Goal: Transaction & Acquisition: Purchase product/service

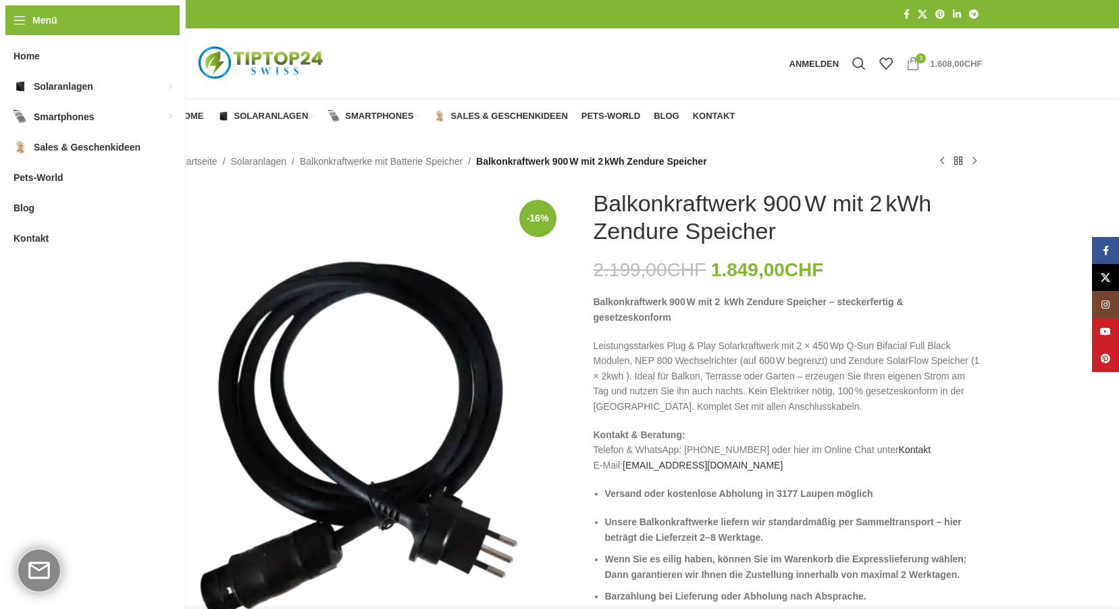
click at [942, 61] on bdi "1.608,00 CHF" at bounding box center [956, 64] width 52 height 10
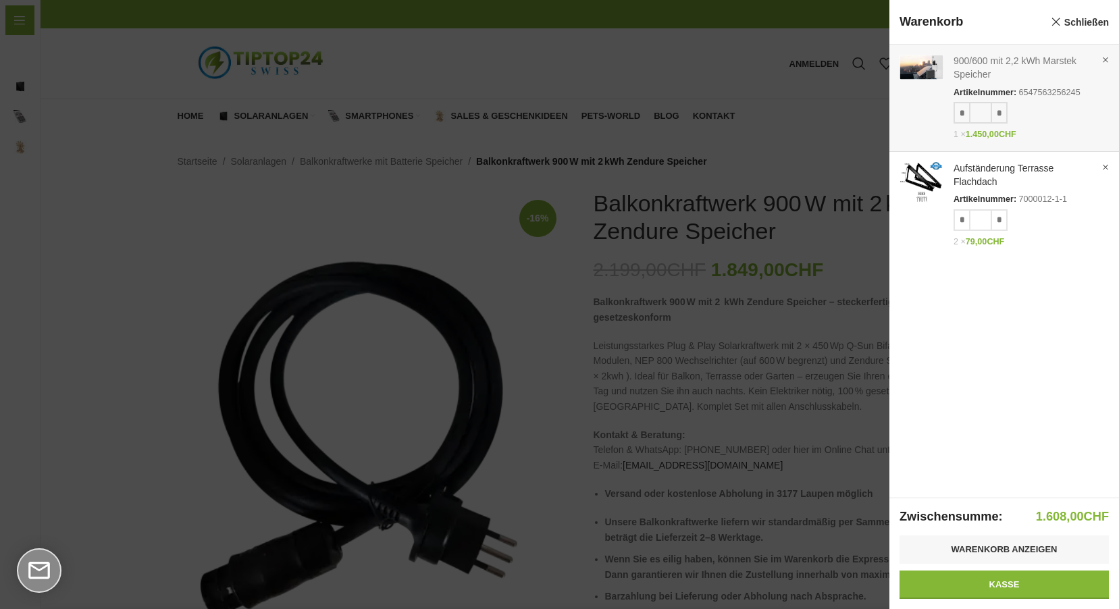
click at [983, 57] on link "Anzeigen" at bounding box center [1005, 95] width 230 height 101
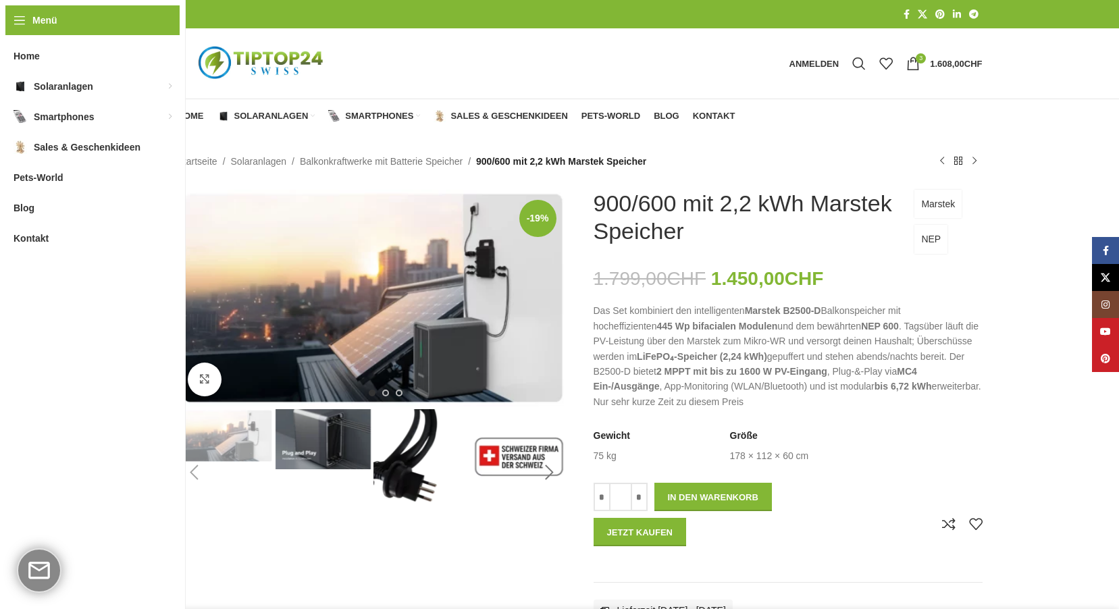
click at [547, 467] on div "Next slide" at bounding box center [550, 473] width 34 height 34
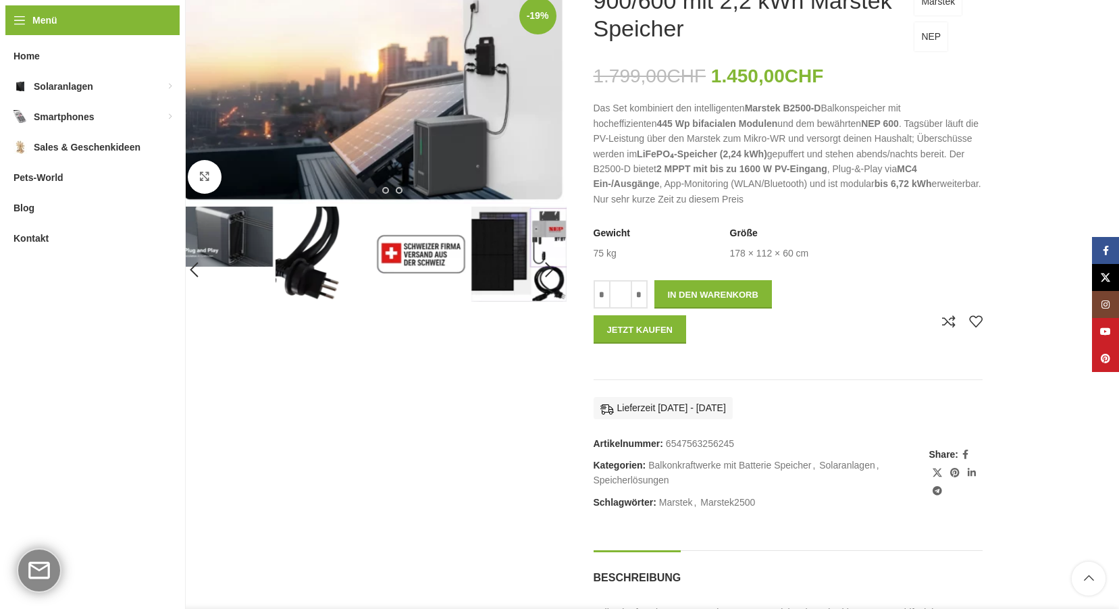
scroll to position [135, 0]
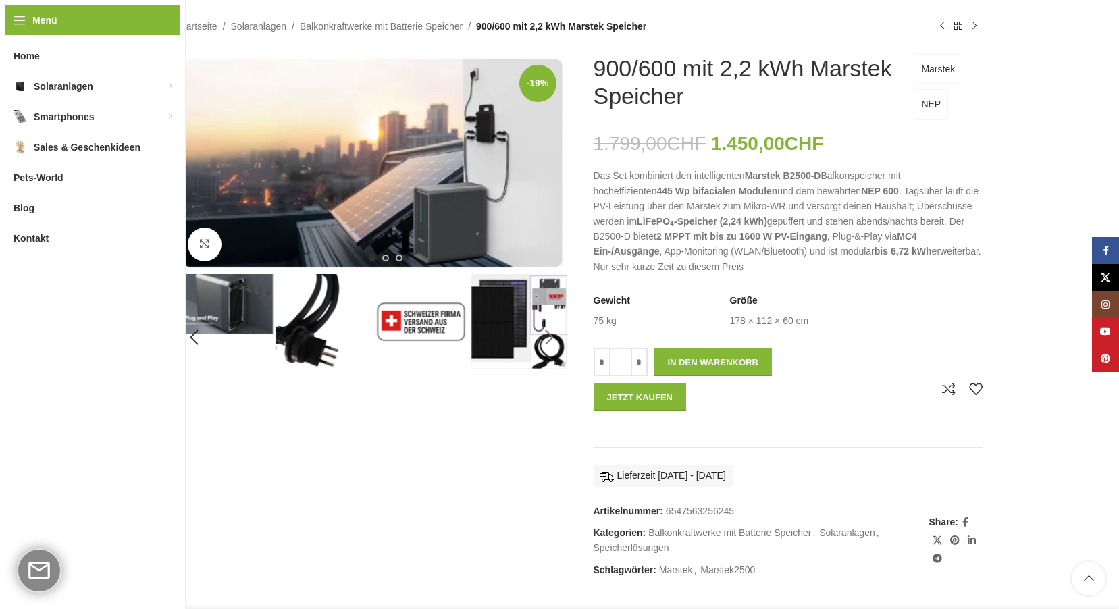
click at [549, 335] on div "Next slide" at bounding box center [550, 338] width 34 height 34
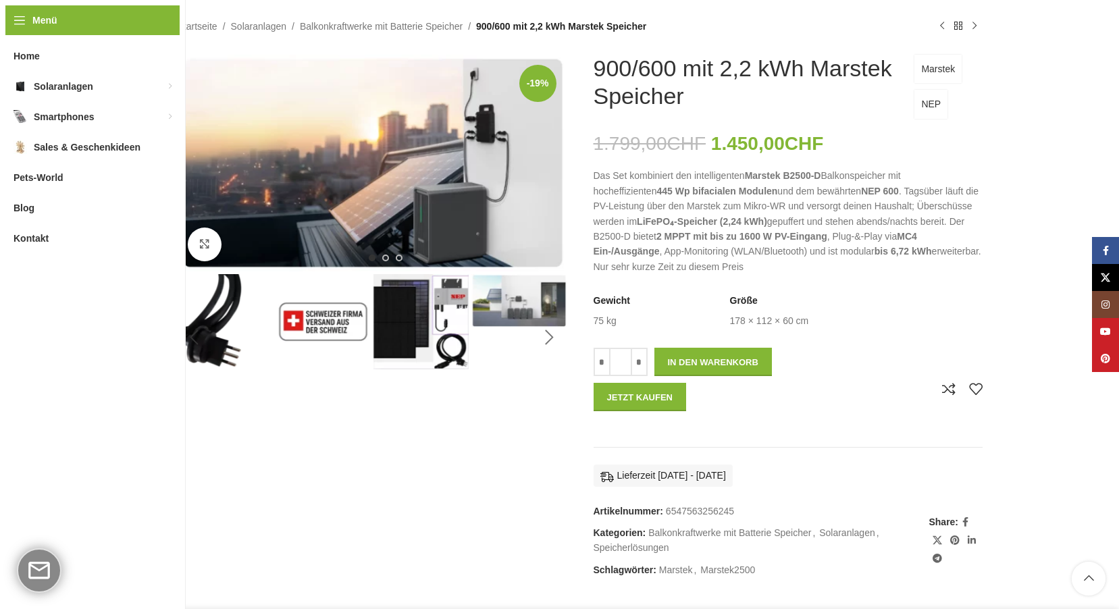
click at [548, 334] on div "Next slide" at bounding box center [550, 338] width 34 height 34
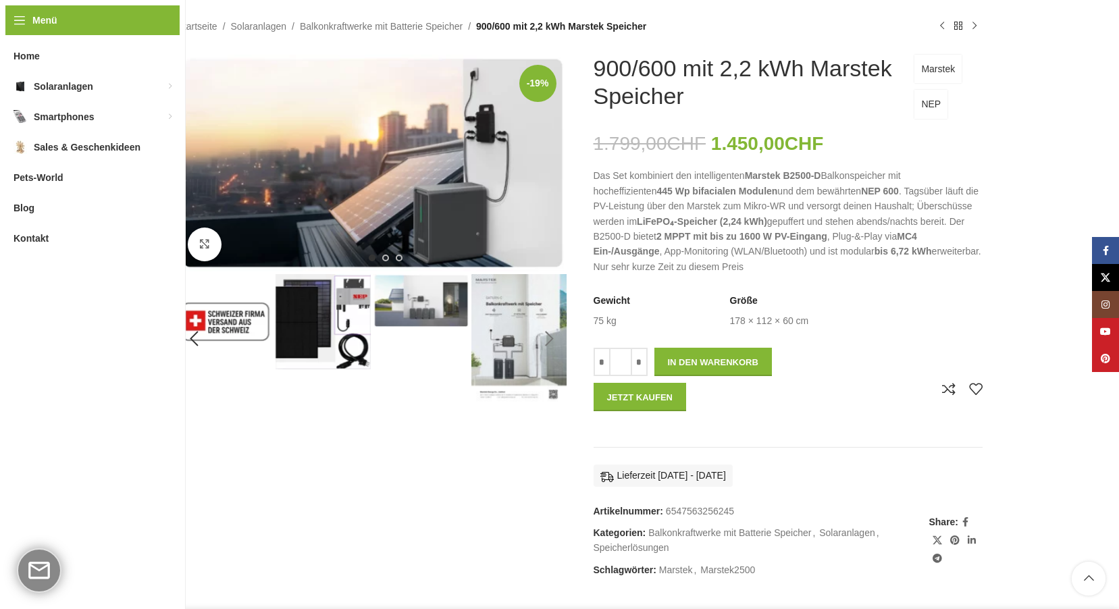
click at [548, 334] on div "Next slide" at bounding box center [550, 339] width 34 height 34
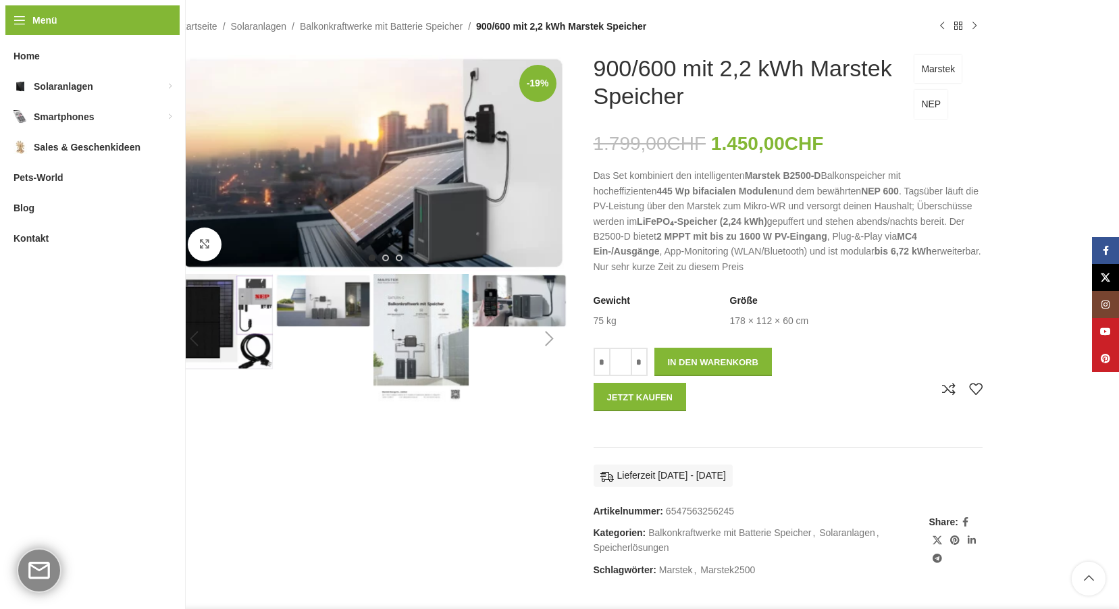
click at [548, 334] on div "Next slide" at bounding box center [550, 339] width 34 height 34
click at [547, 160] on div "Next slide" at bounding box center [550, 164] width 34 height 34
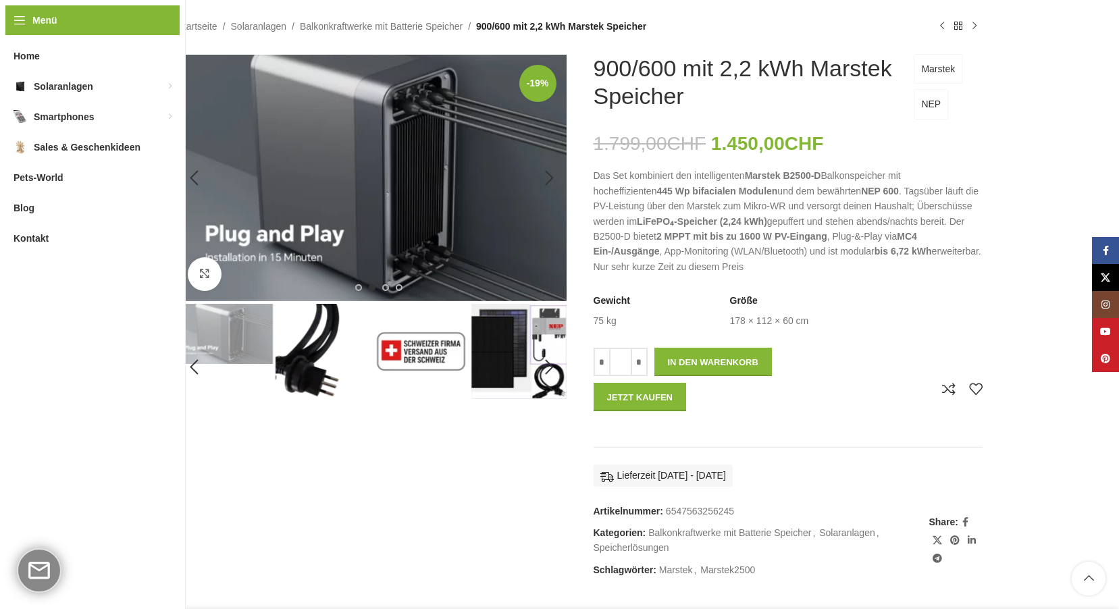
click at [498, 189] on img "2 / 8" at bounding box center [372, 178] width 389 height 247
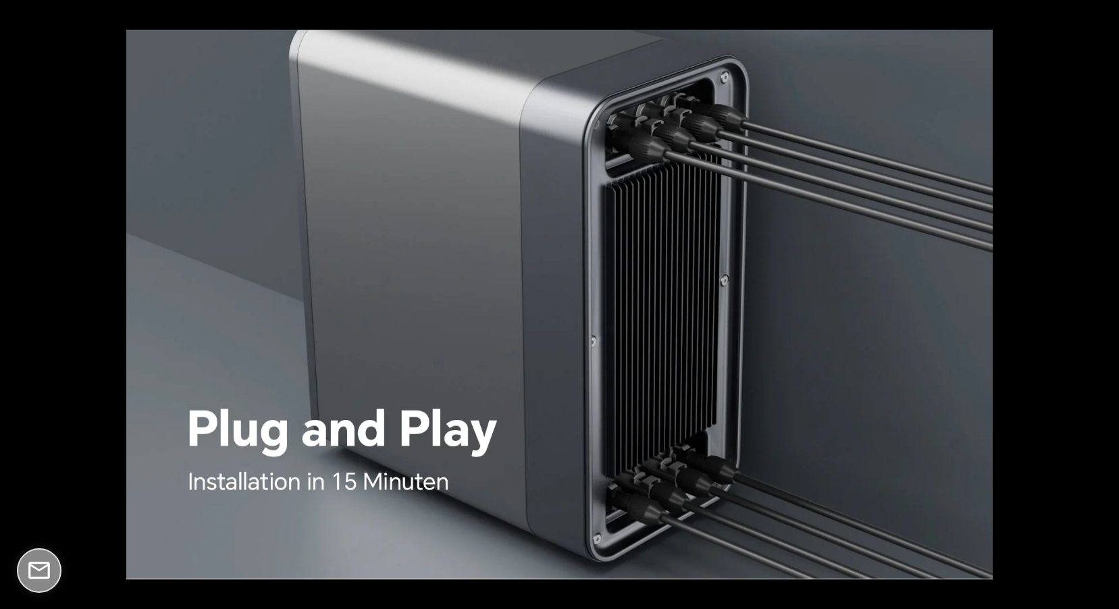
click at [1105, 303] on button at bounding box center [1095, 305] width 47 height 68
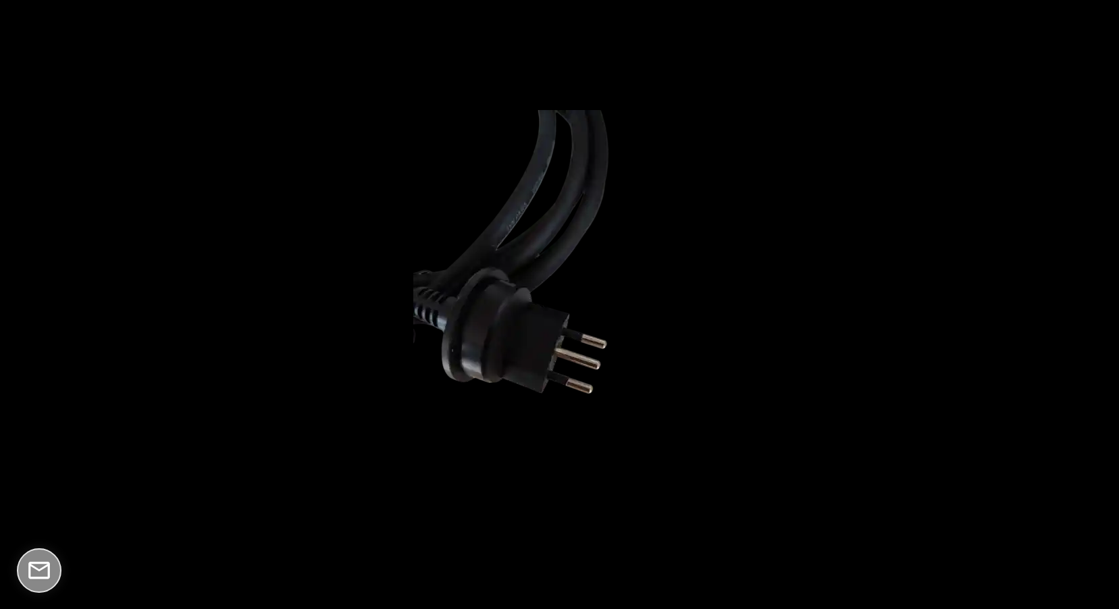
click at [1105, 303] on button at bounding box center [1095, 305] width 47 height 68
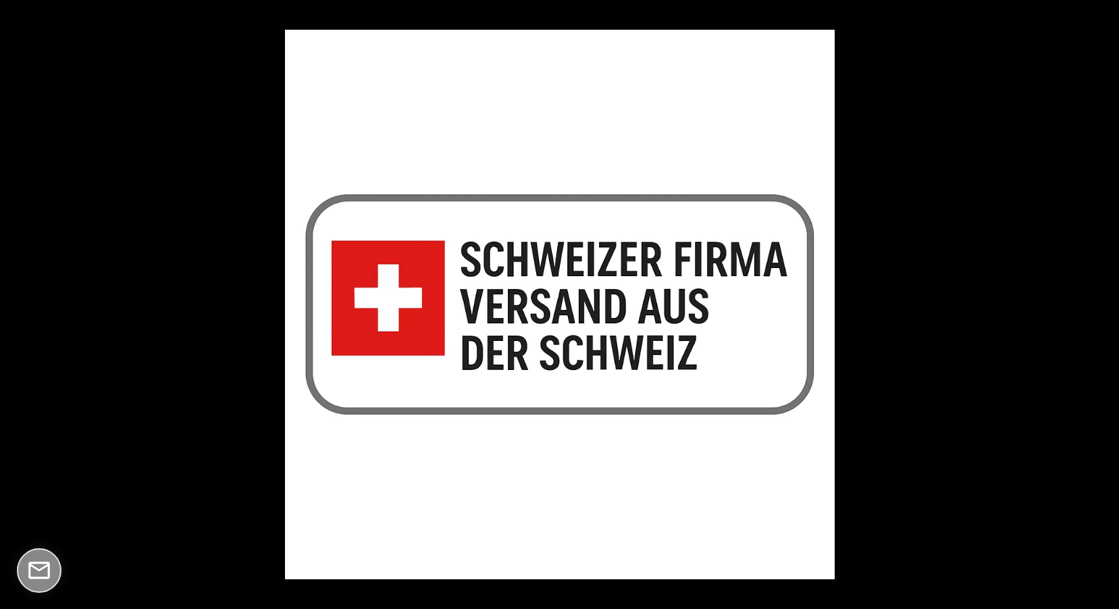
click at [1105, 303] on button at bounding box center [1095, 305] width 47 height 68
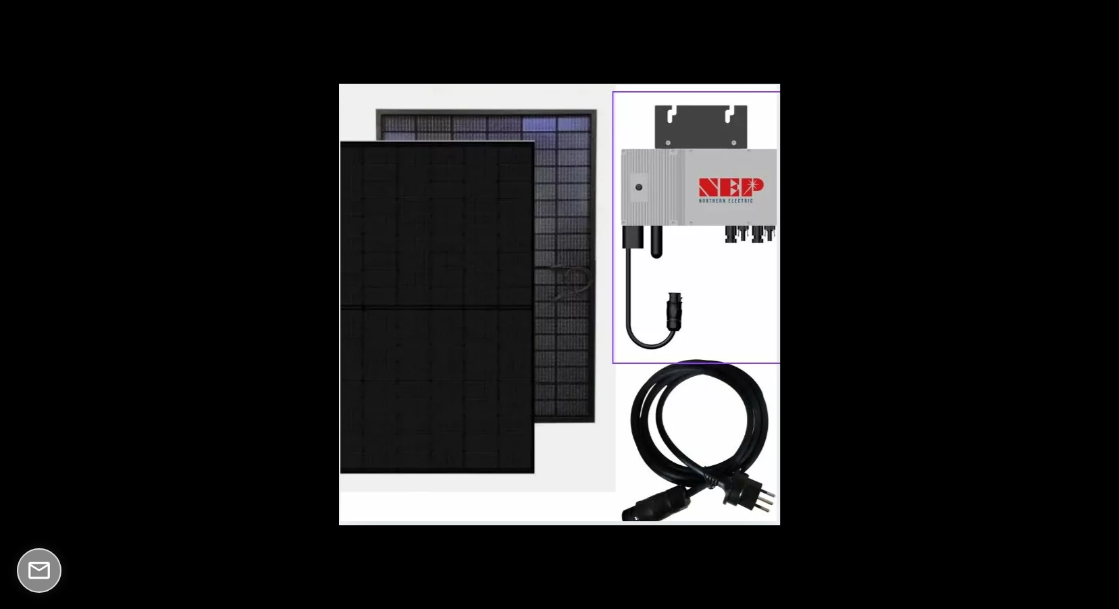
click at [1105, 303] on button at bounding box center [1095, 305] width 47 height 68
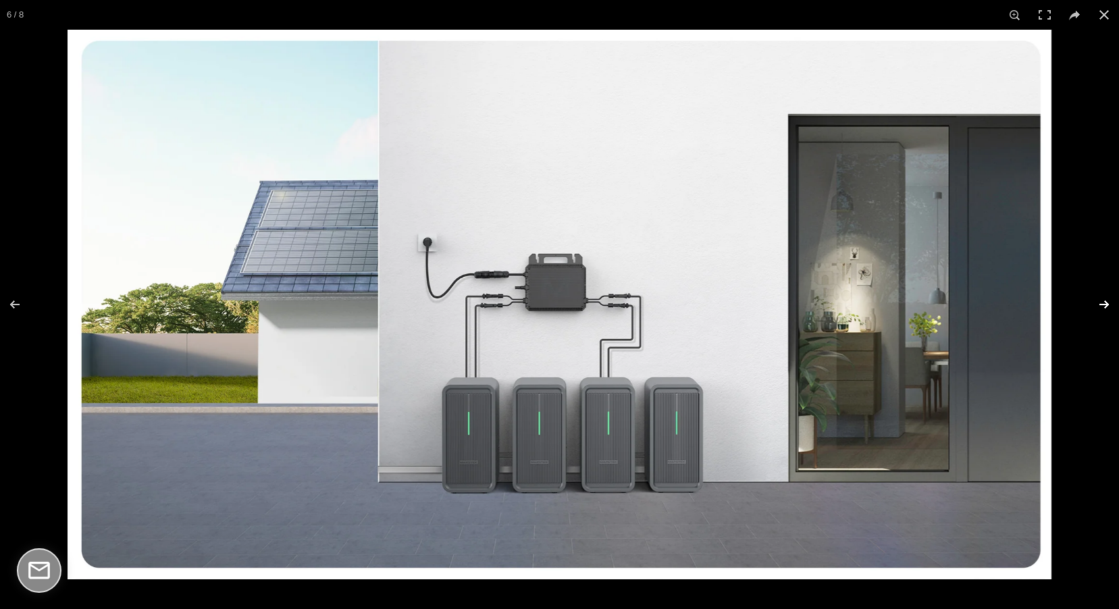
click at [1101, 301] on button at bounding box center [1095, 305] width 47 height 68
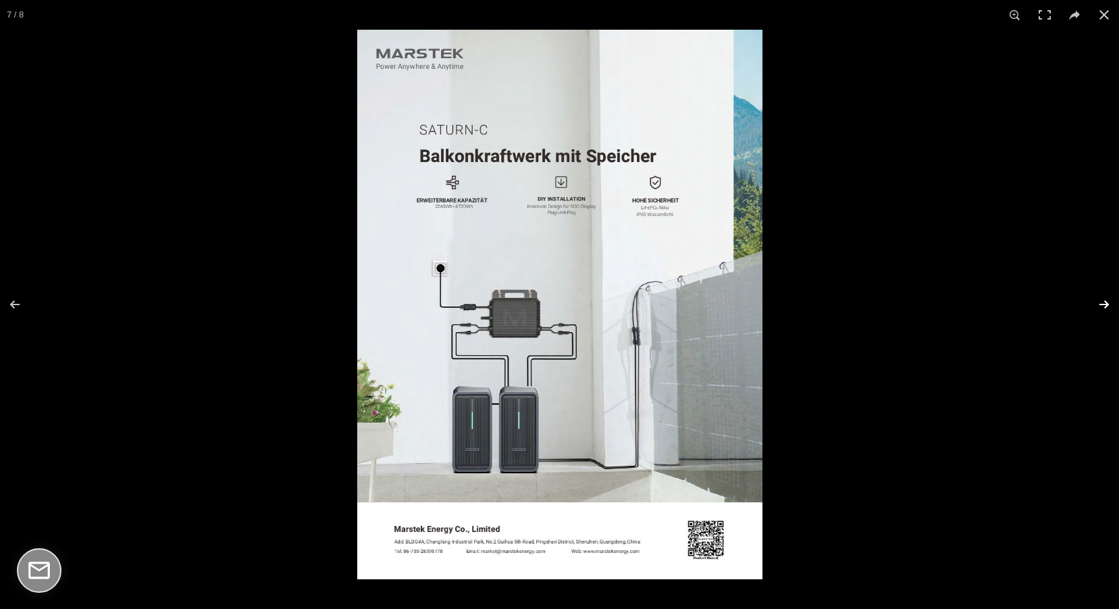
click at [1103, 303] on button at bounding box center [1095, 305] width 47 height 68
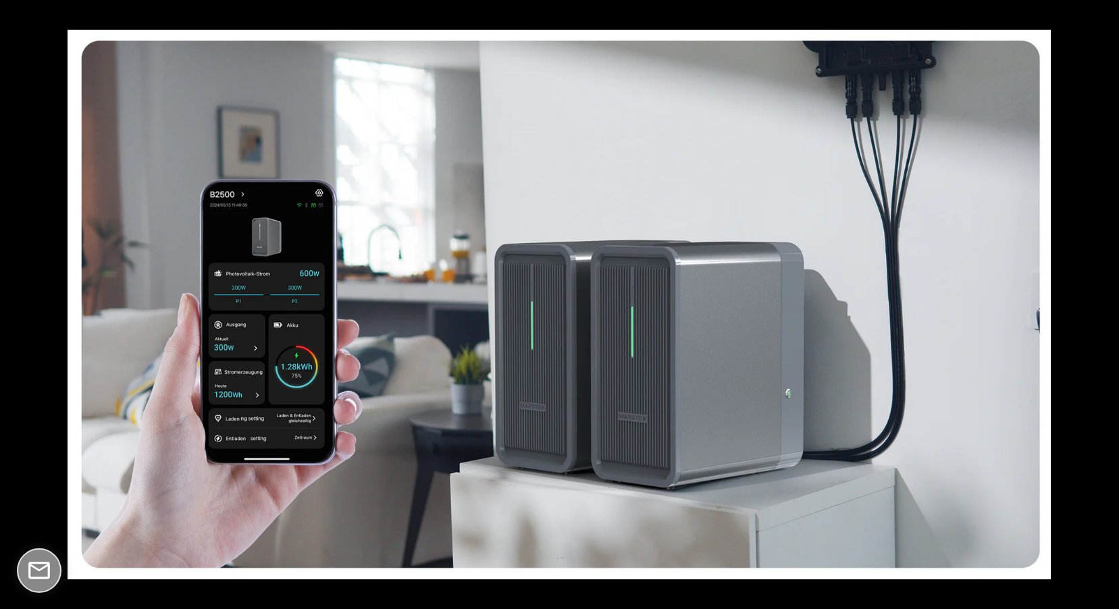
click at [1104, 303] on button at bounding box center [1095, 305] width 47 height 68
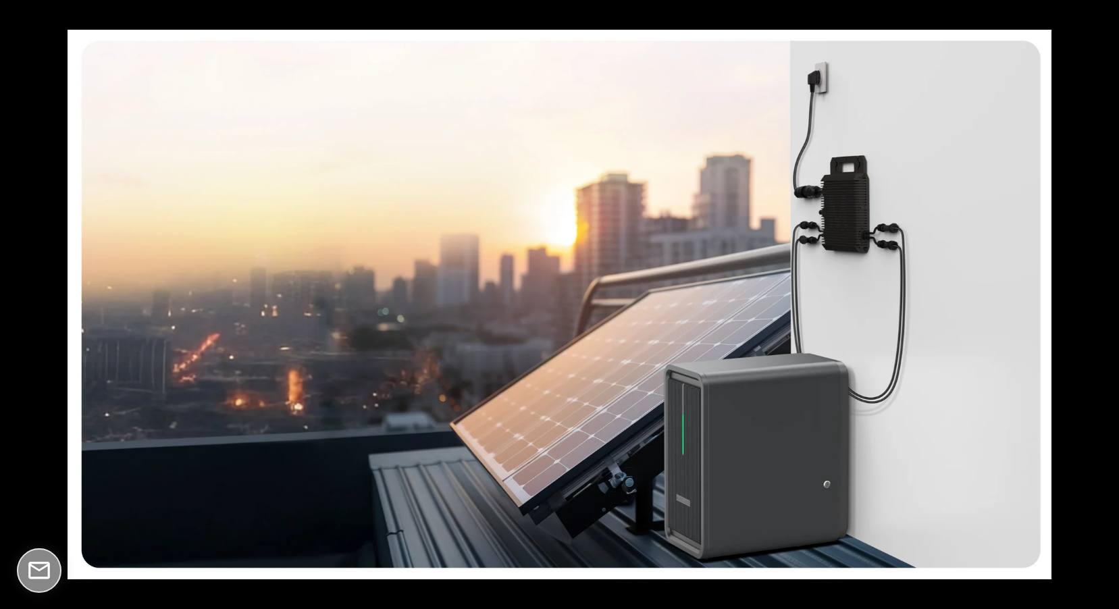
click at [1104, 303] on button at bounding box center [1095, 305] width 47 height 68
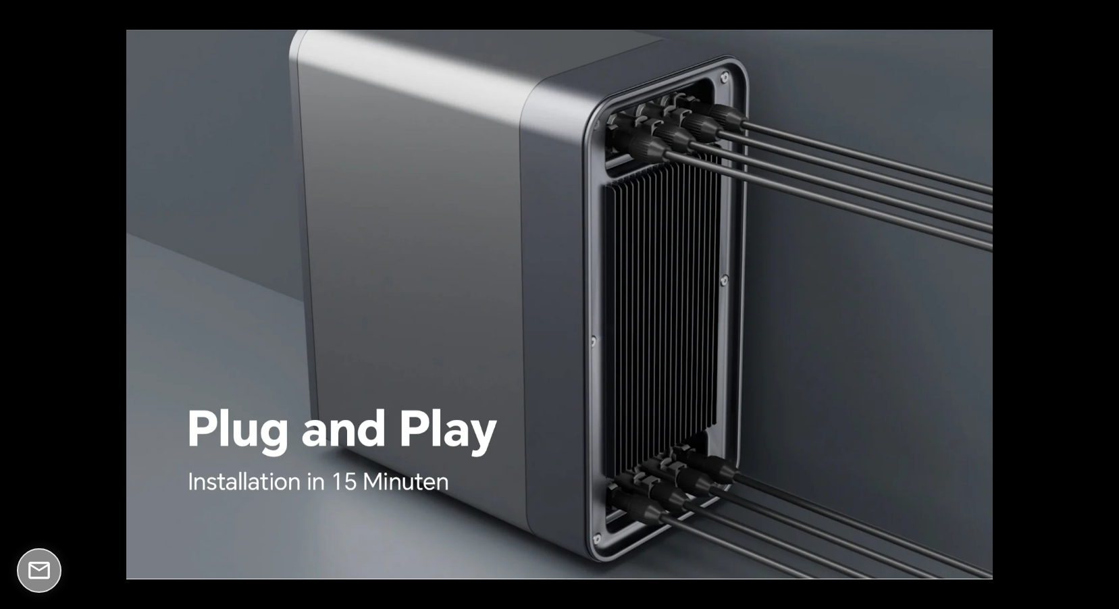
click at [1104, 303] on button at bounding box center [1095, 305] width 47 height 68
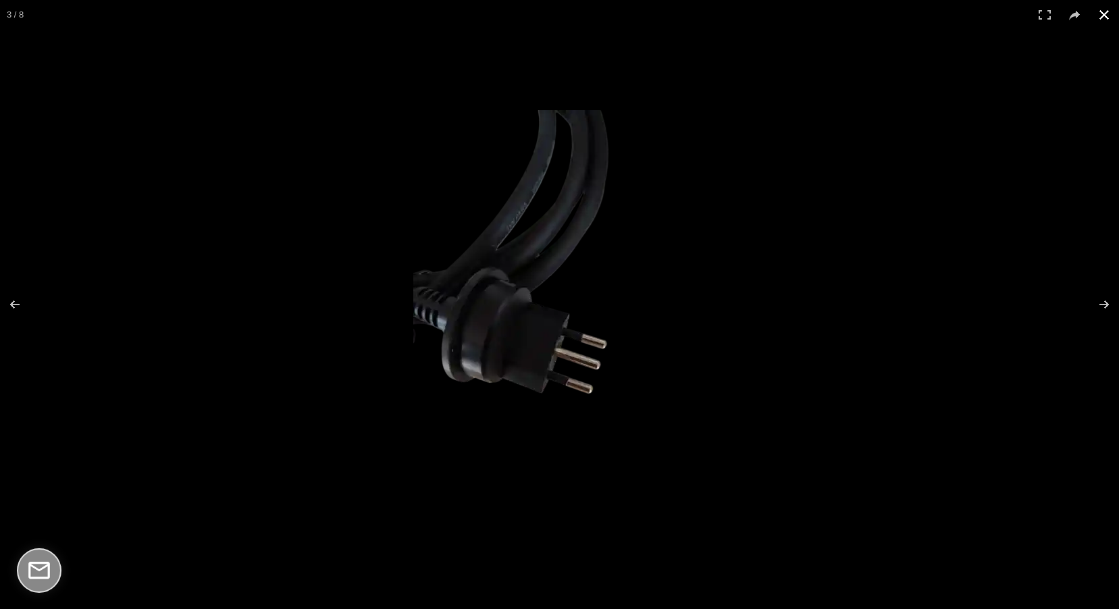
click at [984, 324] on div at bounding box center [810, 326] width 794 height 432
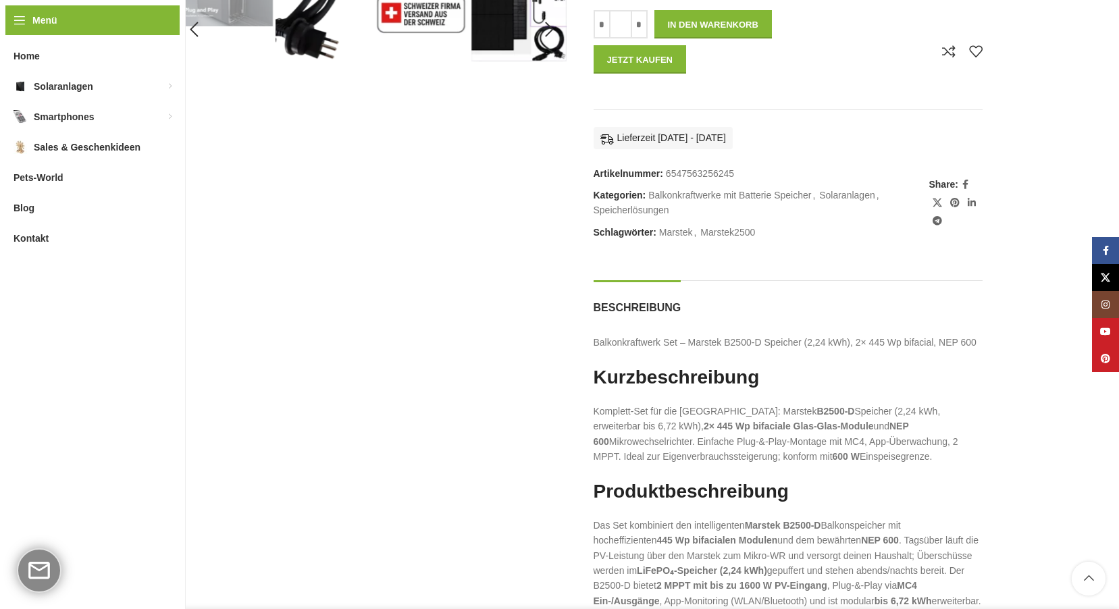
scroll to position [203, 0]
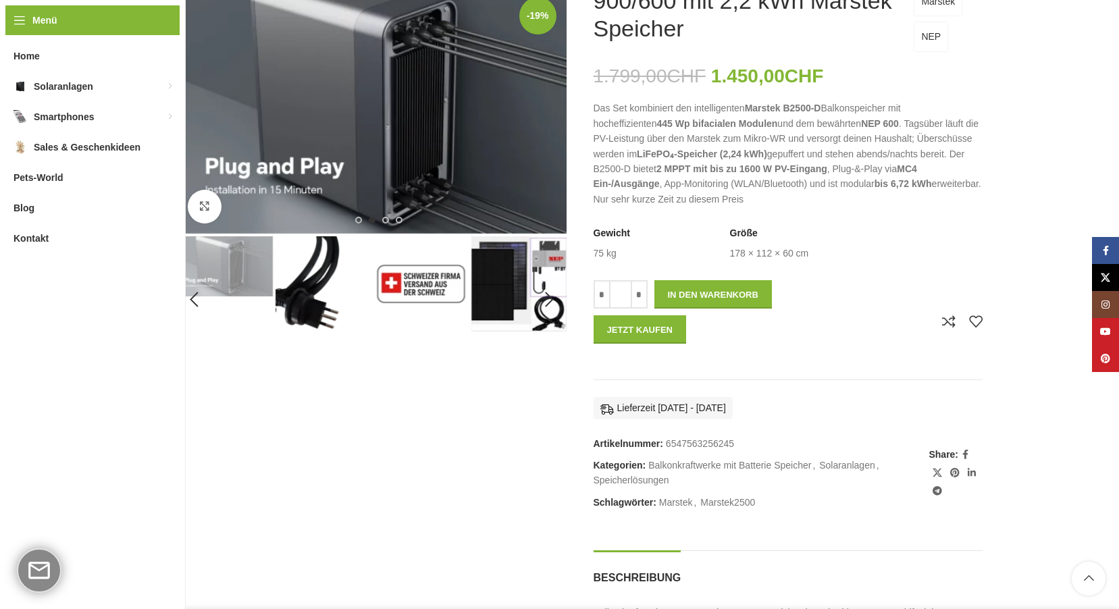
drag, startPoint x: 993, startPoint y: 328, endPoint x: 438, endPoint y: 444, distance: 567.4
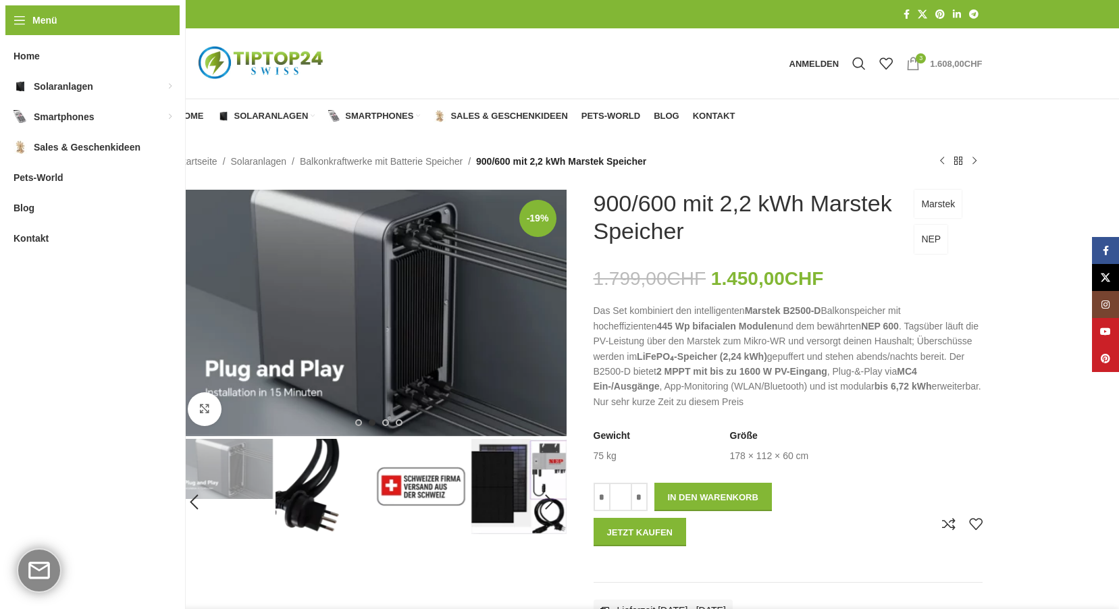
click at [948, 63] on bdi "1.608,00 CHF" at bounding box center [956, 64] width 52 height 10
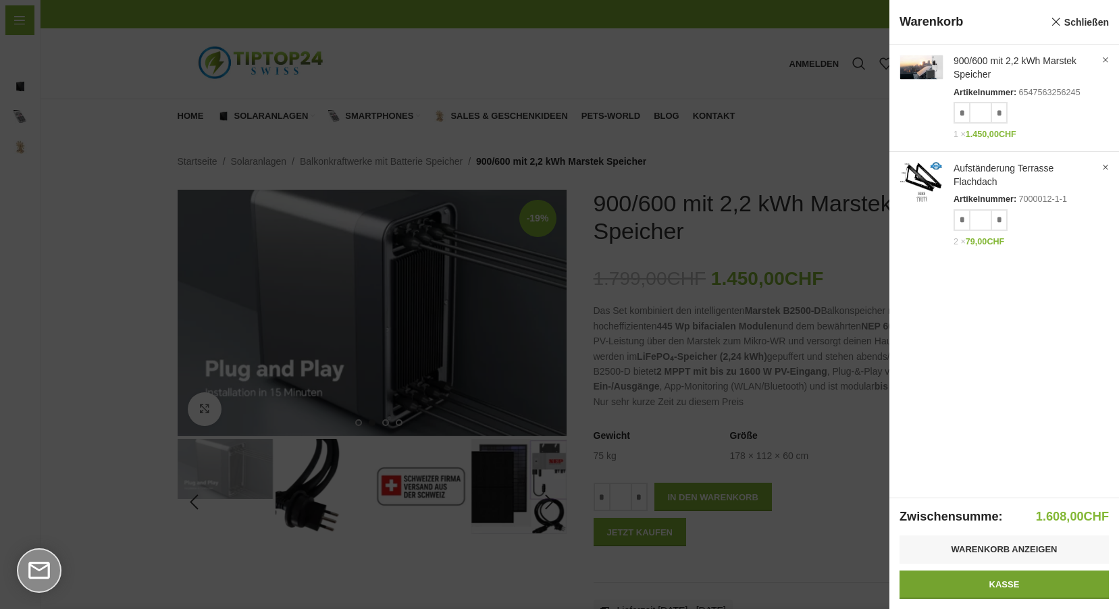
click at [1013, 575] on link "Kasse" at bounding box center [1004, 585] width 209 height 28
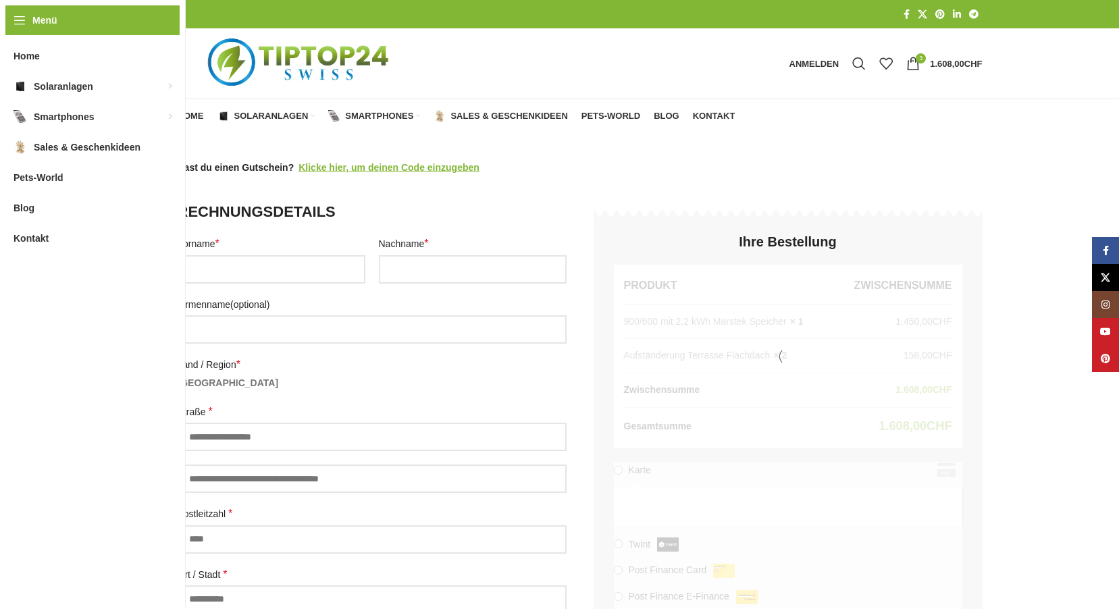
select select "**"
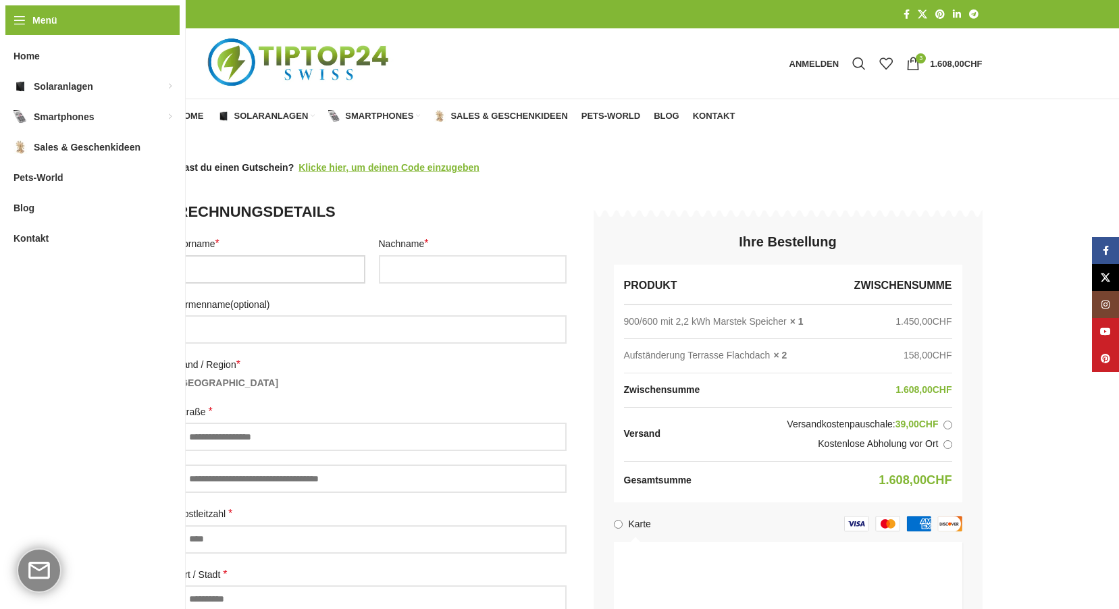
click at [302, 278] on input "Vorname *" at bounding box center [272, 269] width 188 height 28
type input "*******"
type input "**********"
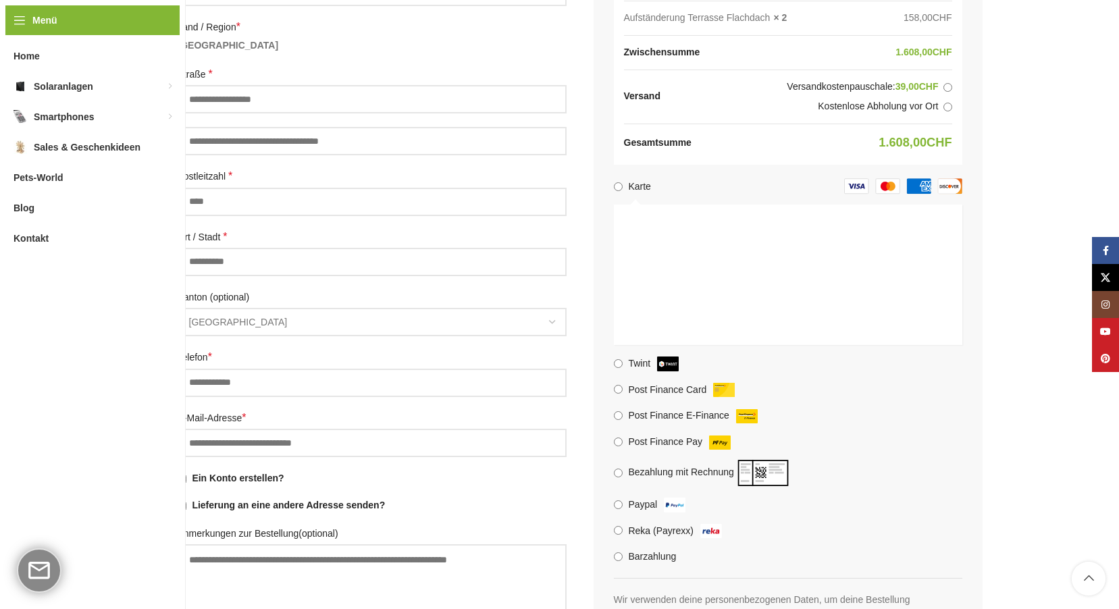
scroll to position [405, 0]
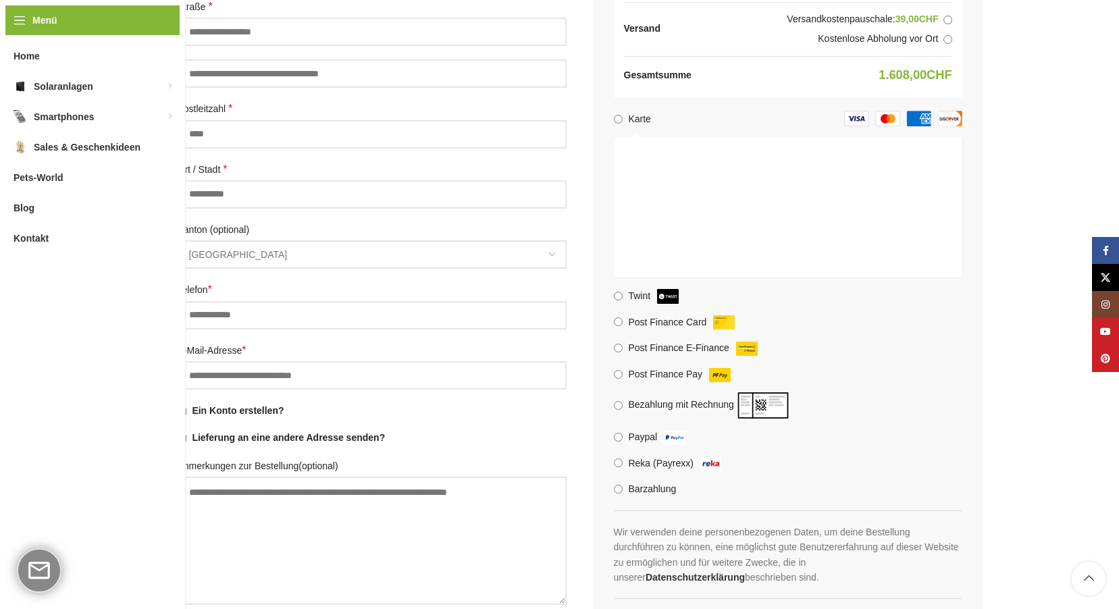
click at [655, 490] on label "Barzahlung" at bounding box center [652, 489] width 48 height 11
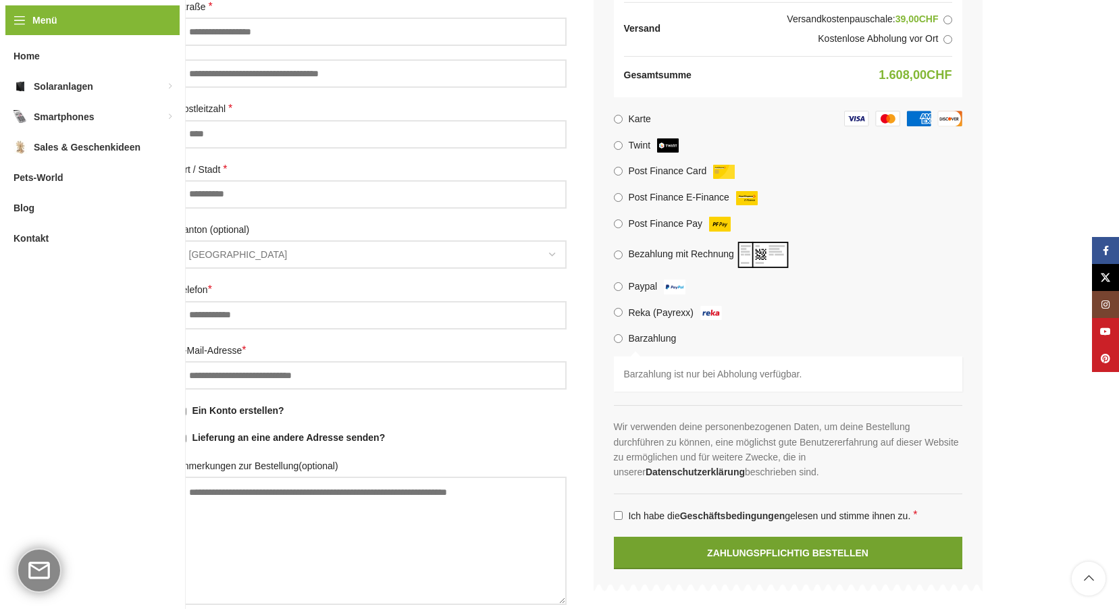
click at [777, 557] on button "Zahlungspflichtig bestellen" at bounding box center [788, 553] width 349 height 32
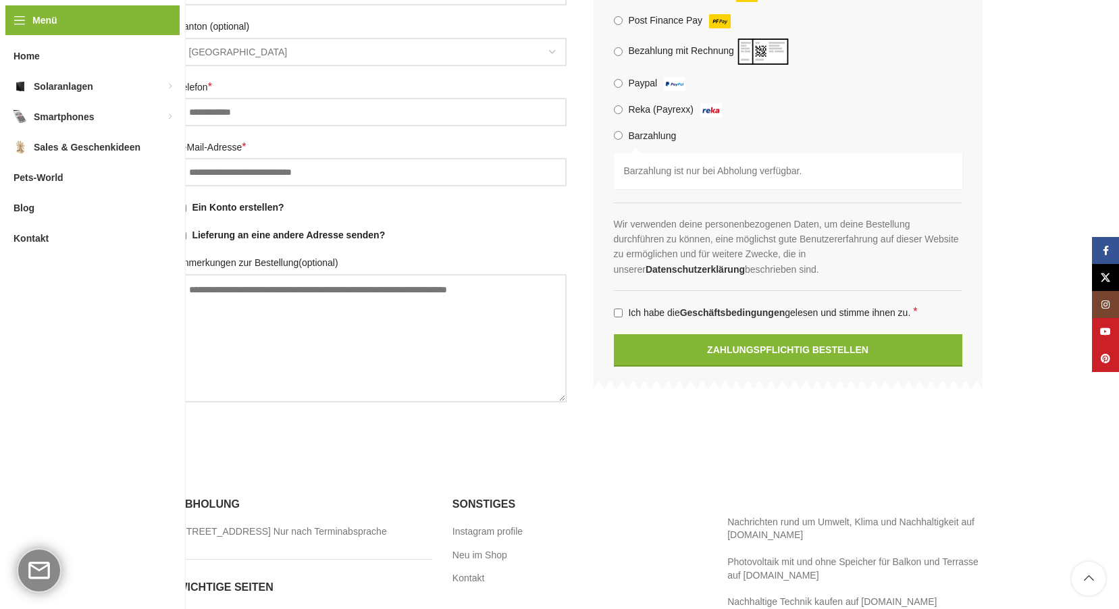
scroll to position [798, 0]
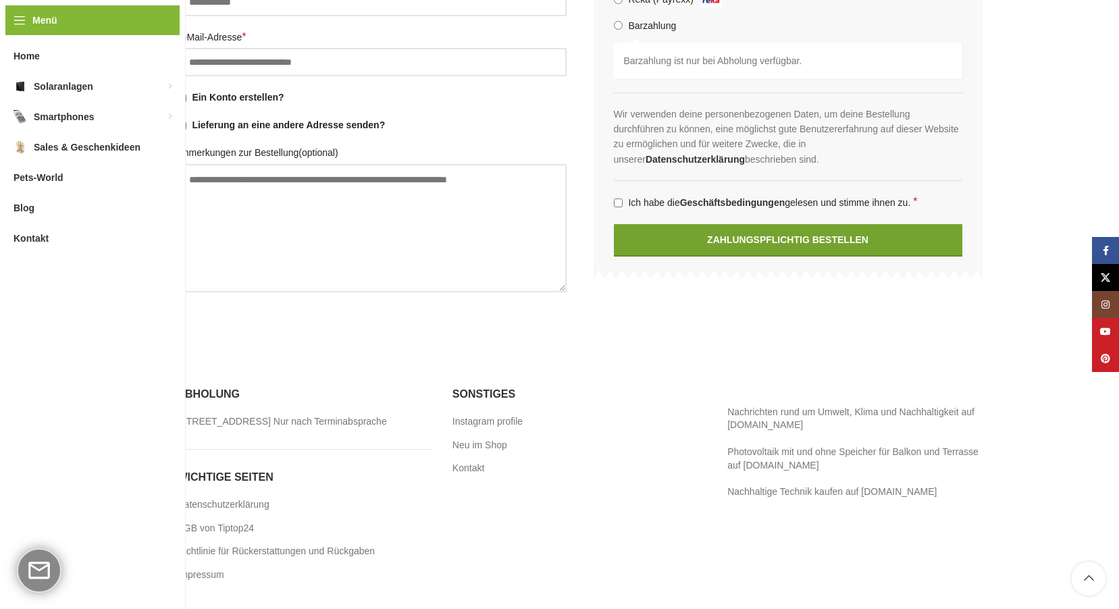
click at [777, 232] on button "Zahlungspflichtig bestellen" at bounding box center [788, 240] width 349 height 32
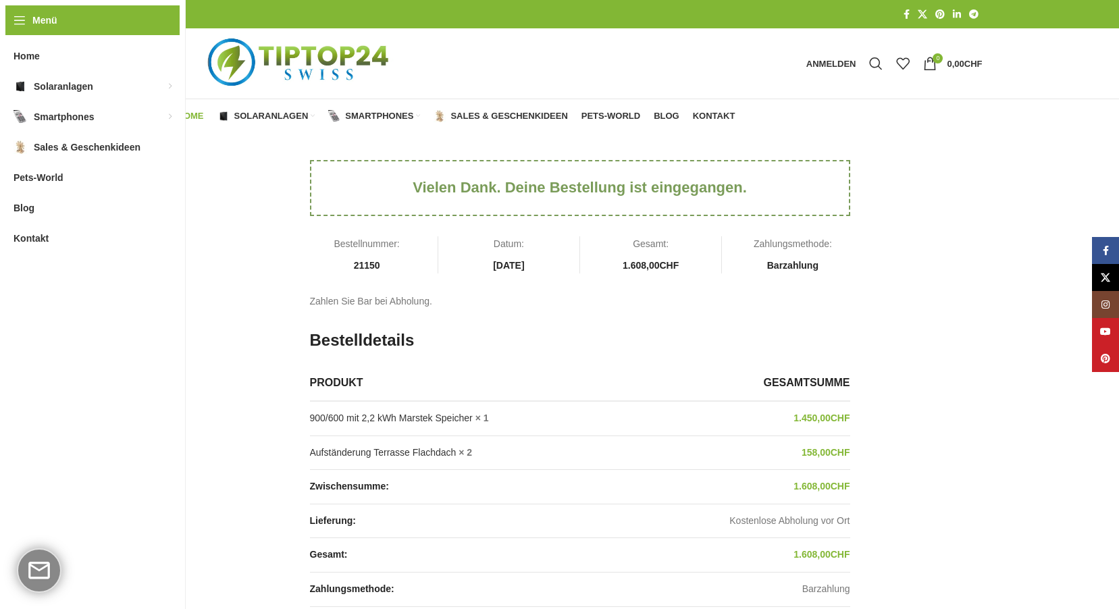
click at [187, 116] on span "Home" at bounding box center [191, 116] width 26 height 11
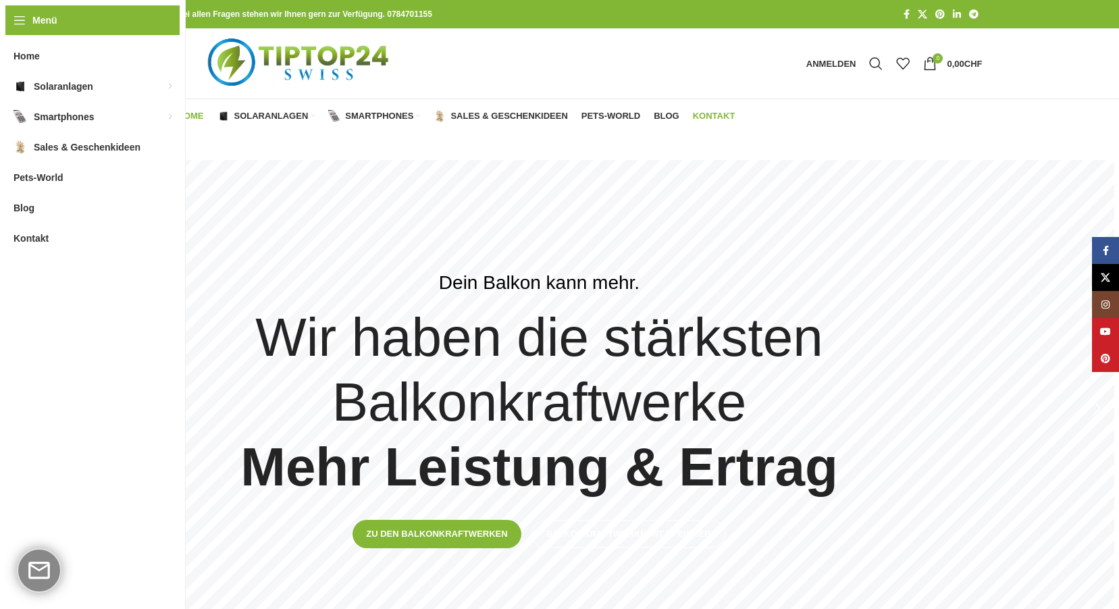
click at [711, 115] on span "Kontakt" at bounding box center [714, 116] width 43 height 11
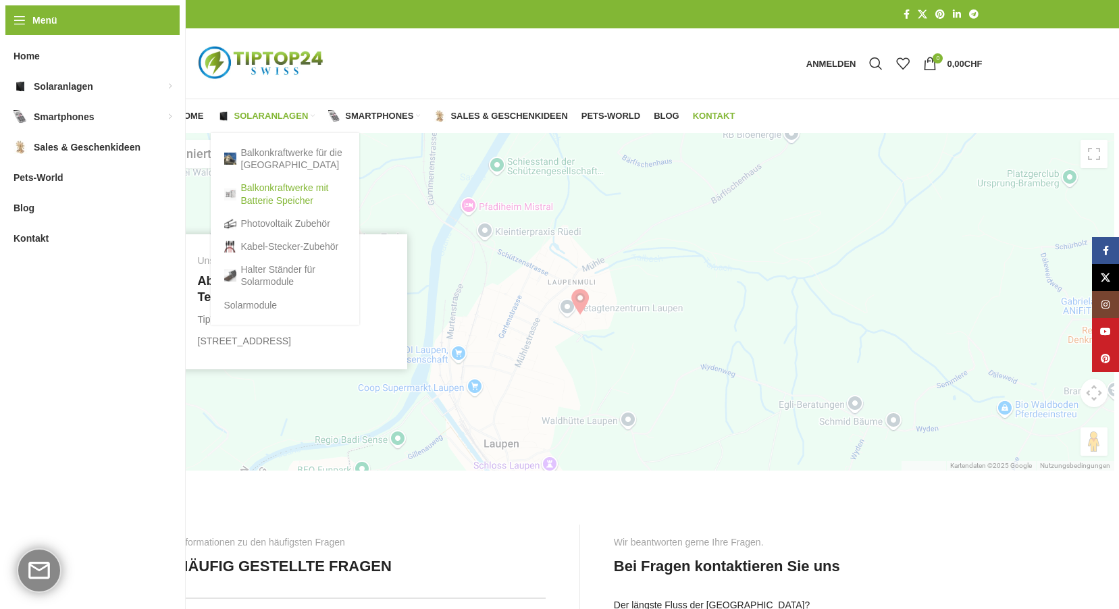
click at [276, 193] on link "Balkonkraftwerke mit Batterie Speicher" at bounding box center [285, 193] width 122 height 35
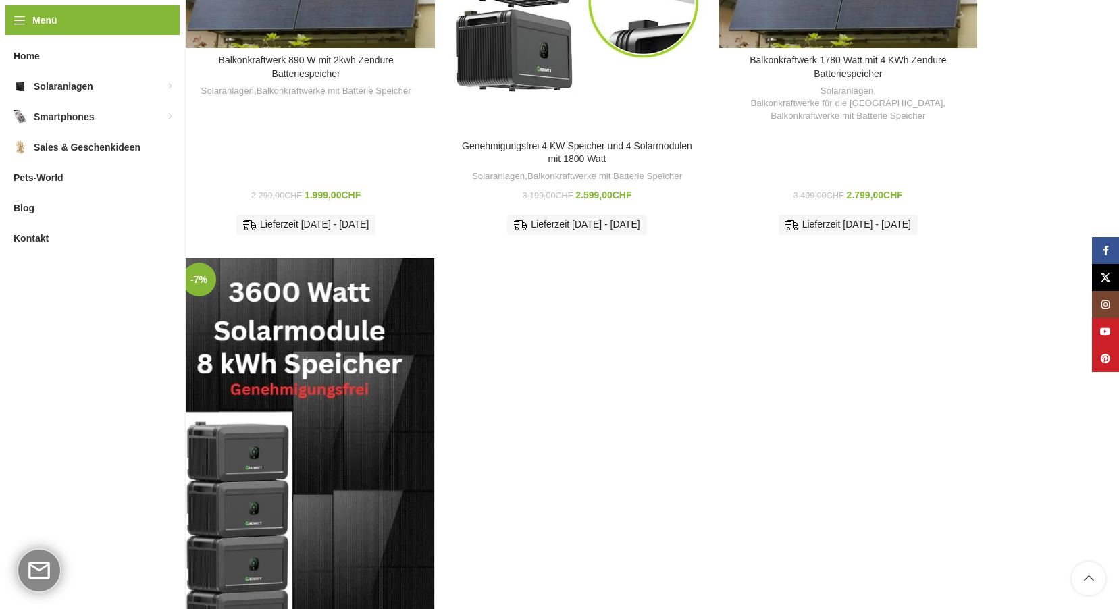
scroll to position [1664, 0]
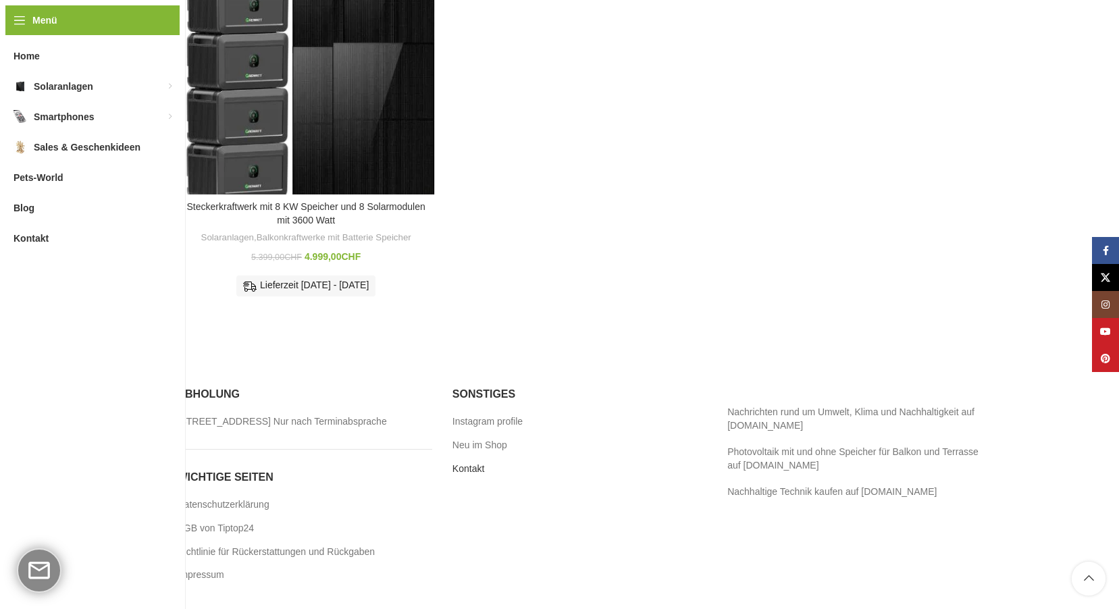
click at [470, 463] on link "Kontakt" at bounding box center [469, 470] width 33 height 14
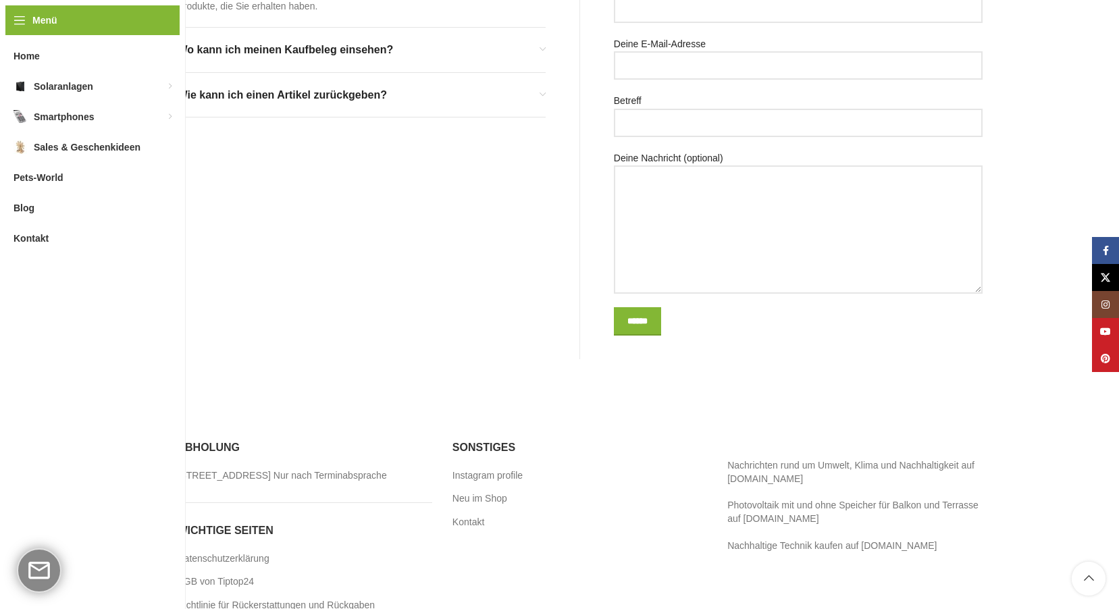
scroll to position [742, 0]
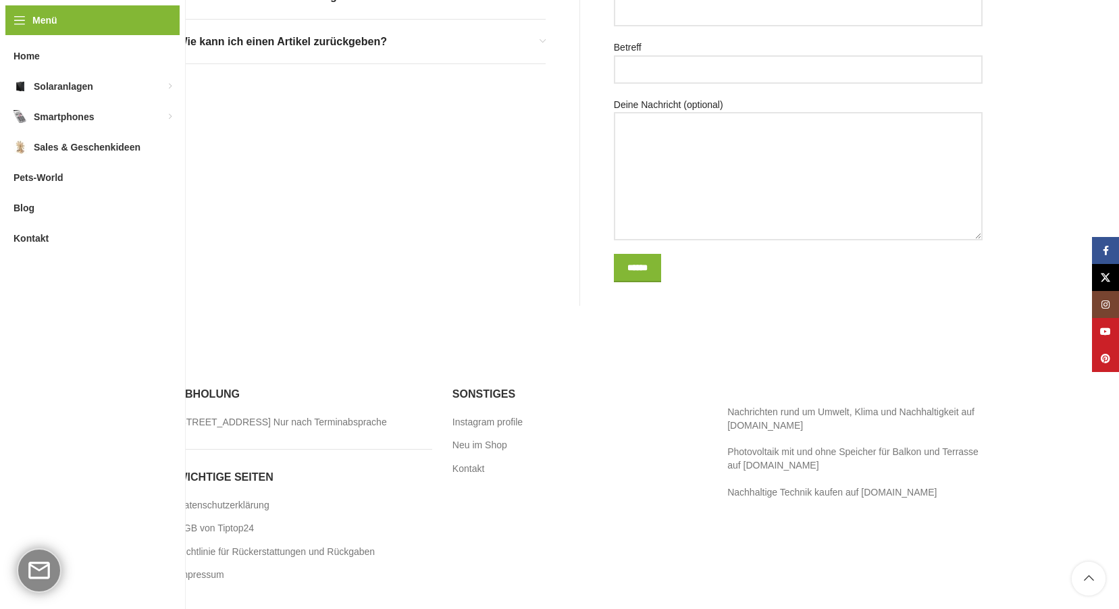
click at [47, 563] on lhc-260-status-widget at bounding box center [39, 570] width 64 height 64
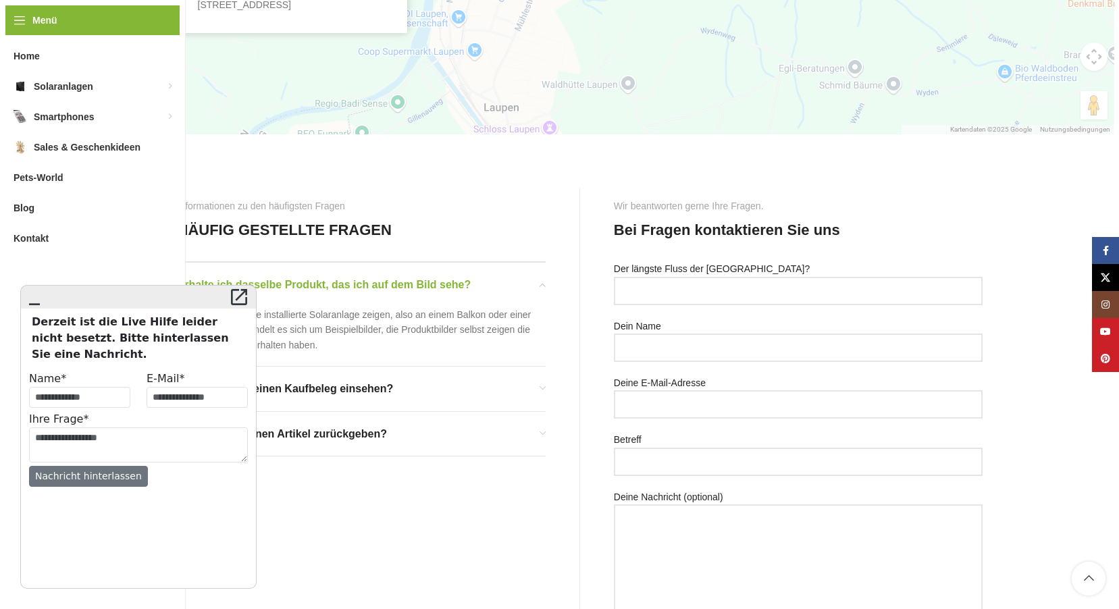
scroll to position [201, 0]
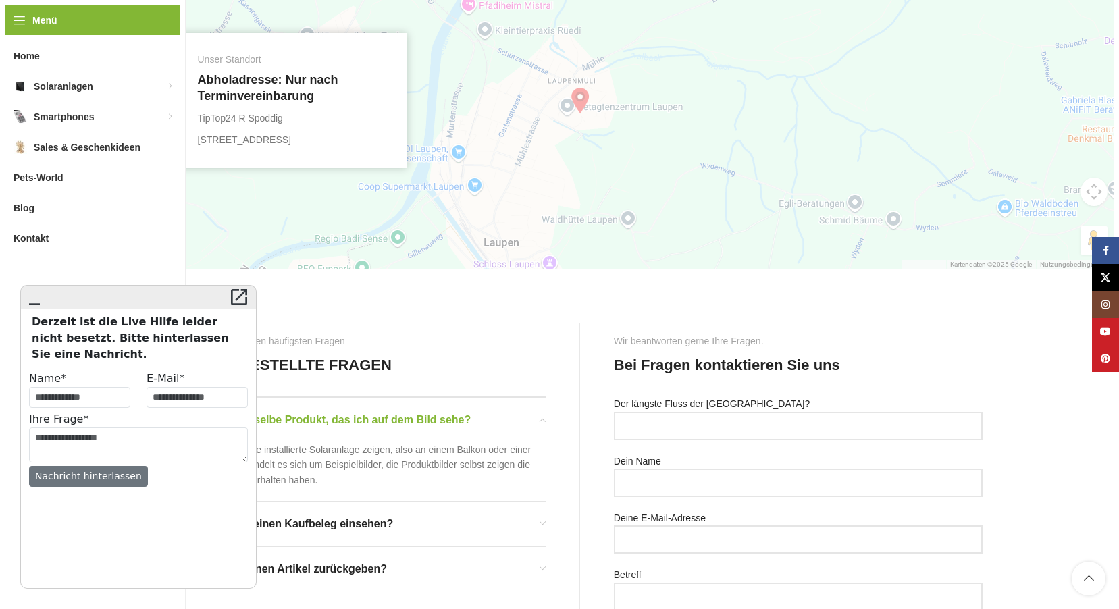
drag, startPoint x: 427, startPoint y: 333, endPoint x: 418, endPoint y: 319, distance: 16.7
click at [425, 329] on div "Informationen zu den häufigsten Fragen HÄUFIG GESTELLTE FRAGEN Erhalte ich dass…" at bounding box center [379, 579] width 403 height 510
click at [130, 199] on div at bounding box center [580, 101] width 1069 height 338
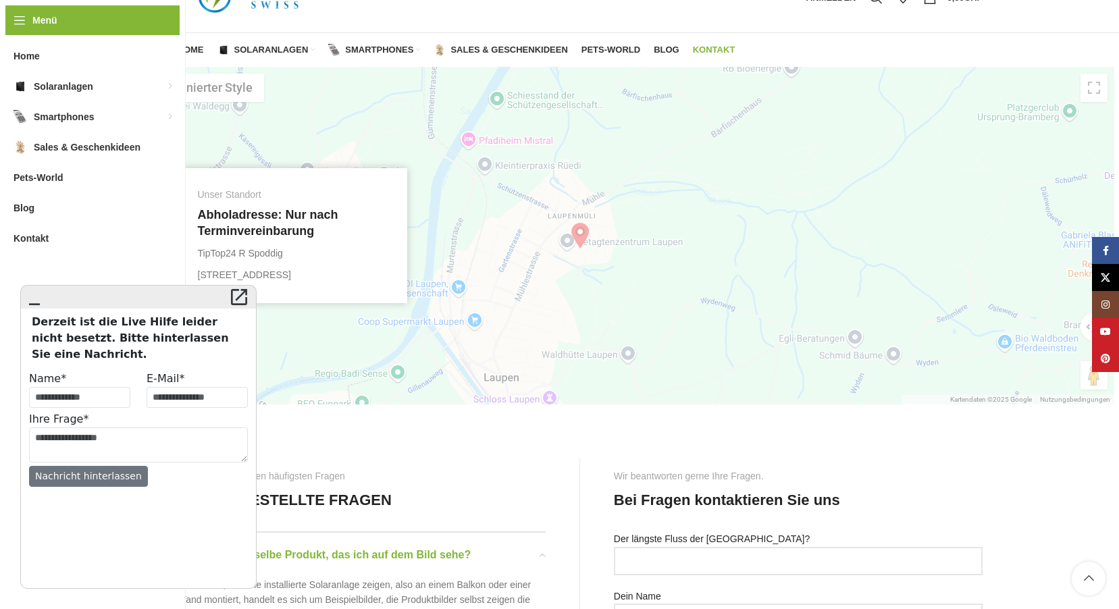
scroll to position [0, 0]
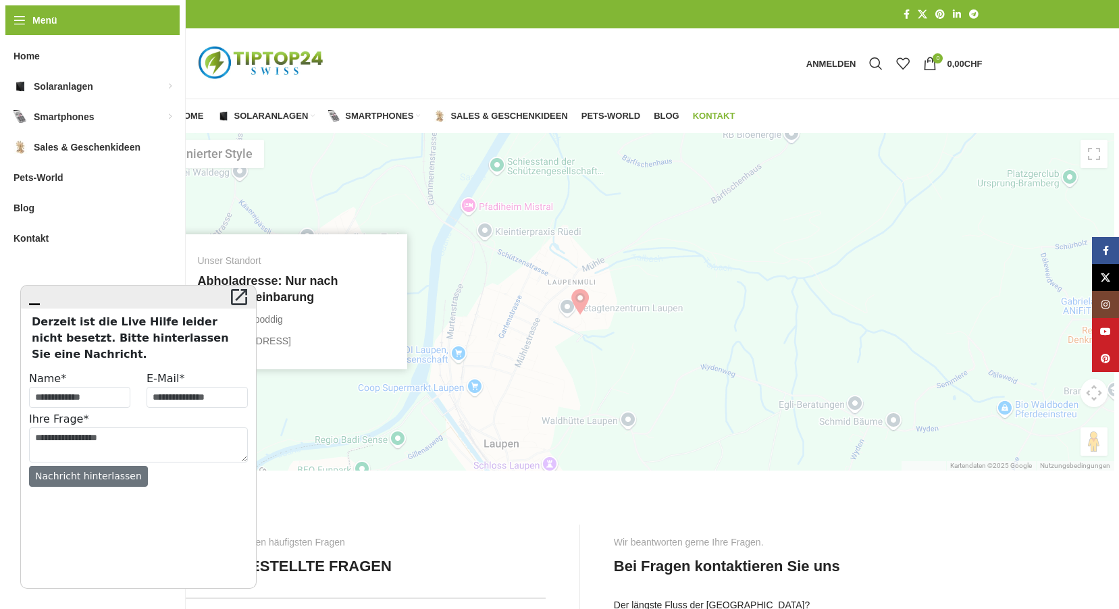
click at [37, 299] on icon "" at bounding box center [35, 297] width 22 height 19
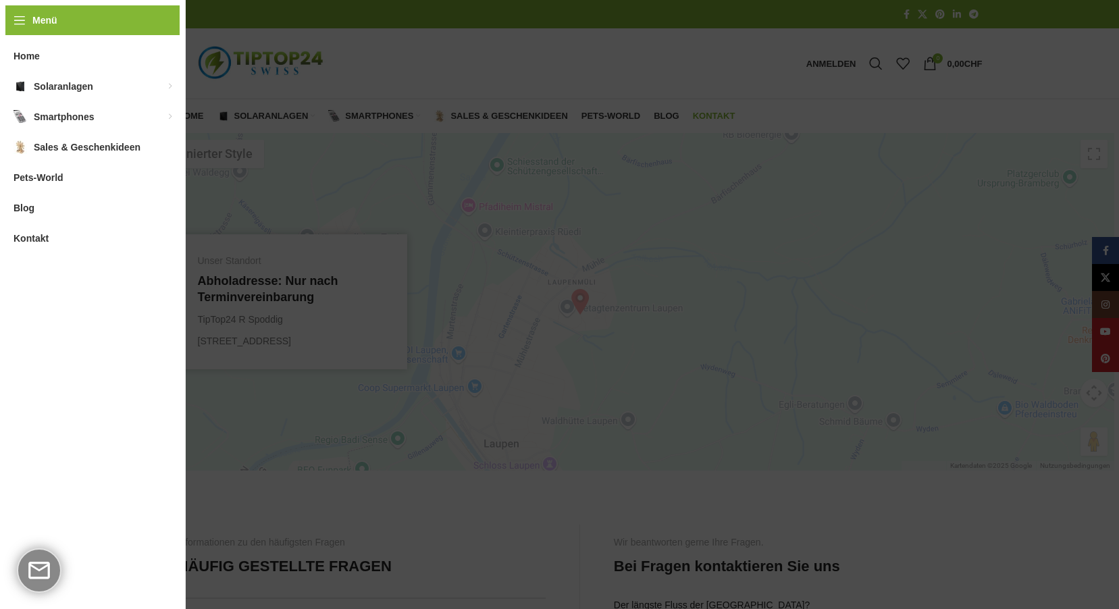
click at [28, 238] on span "Kontakt" at bounding box center [31, 238] width 35 height 24
